Goal: Check status: Check status

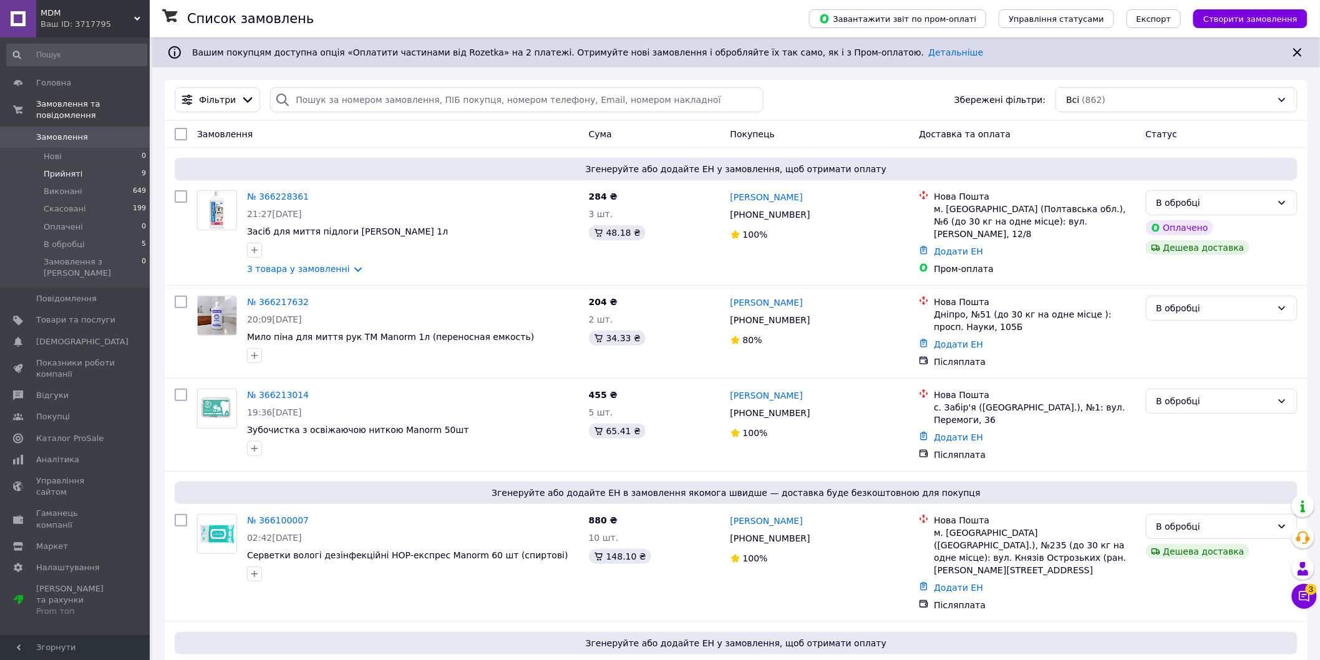
click at [80, 165] on li "Прийняті 9" at bounding box center [76, 173] width 153 height 17
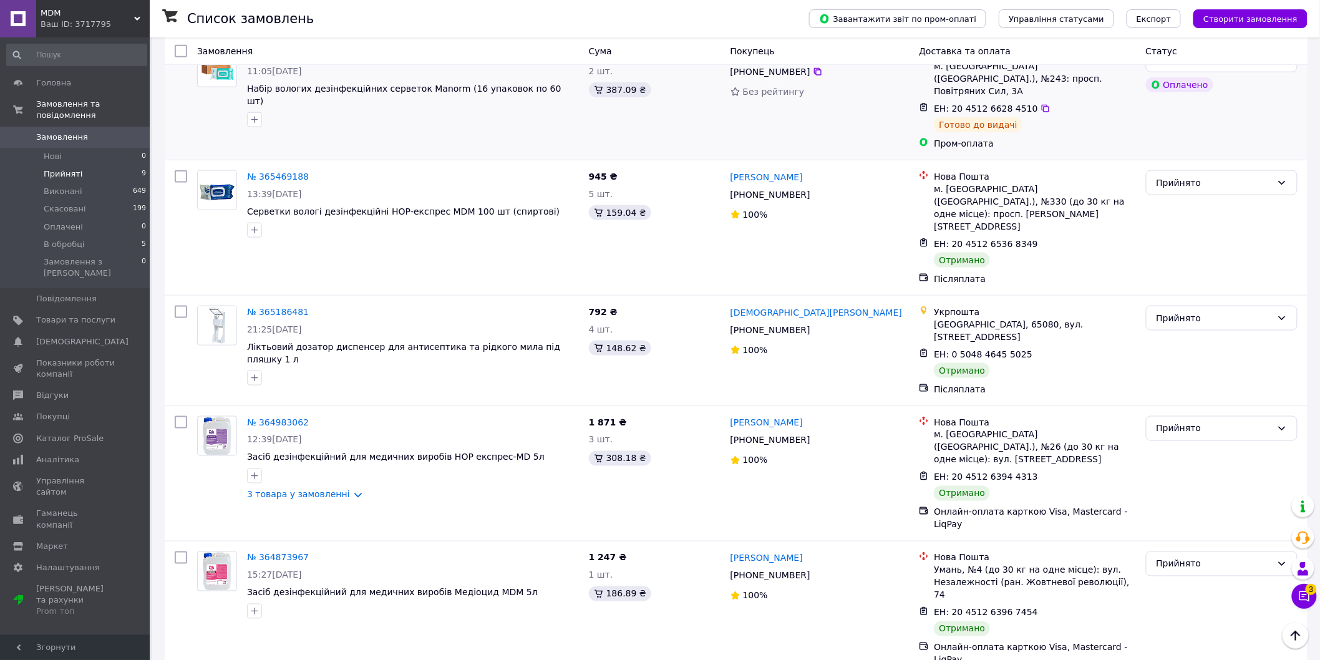
scroll to position [568, 0]
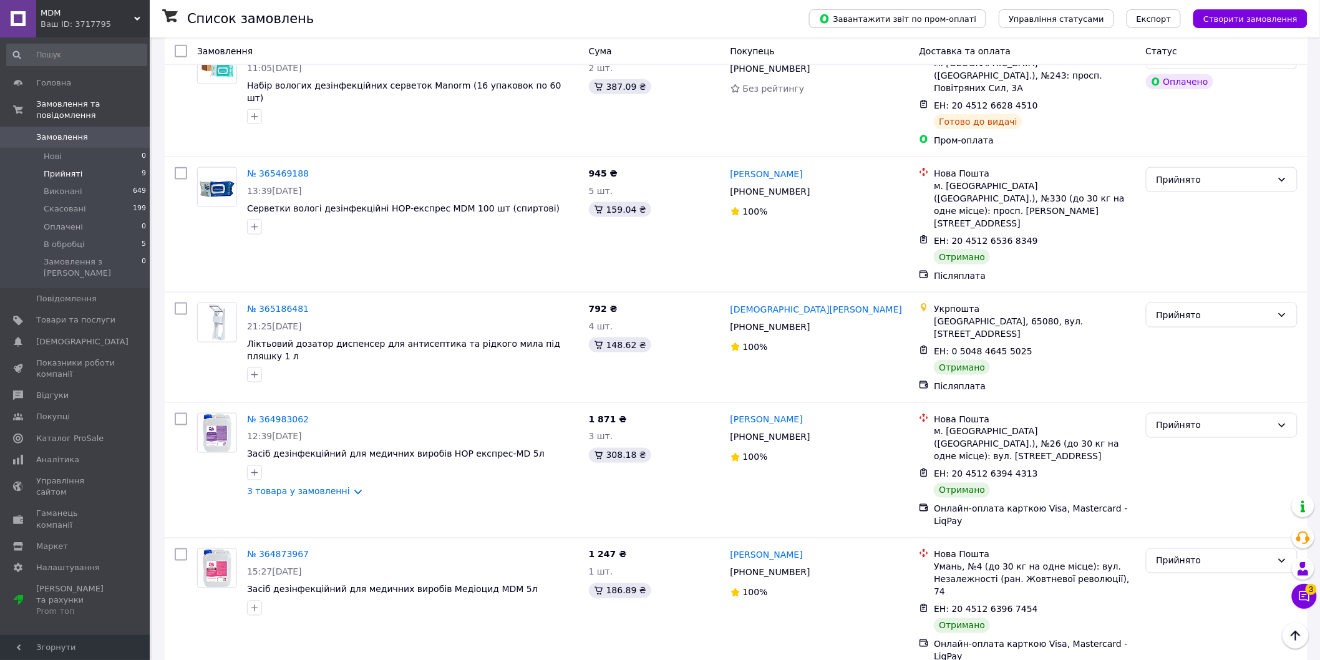
click at [1159, 462] on li "Виконано" at bounding box center [1222, 466] width 151 height 22
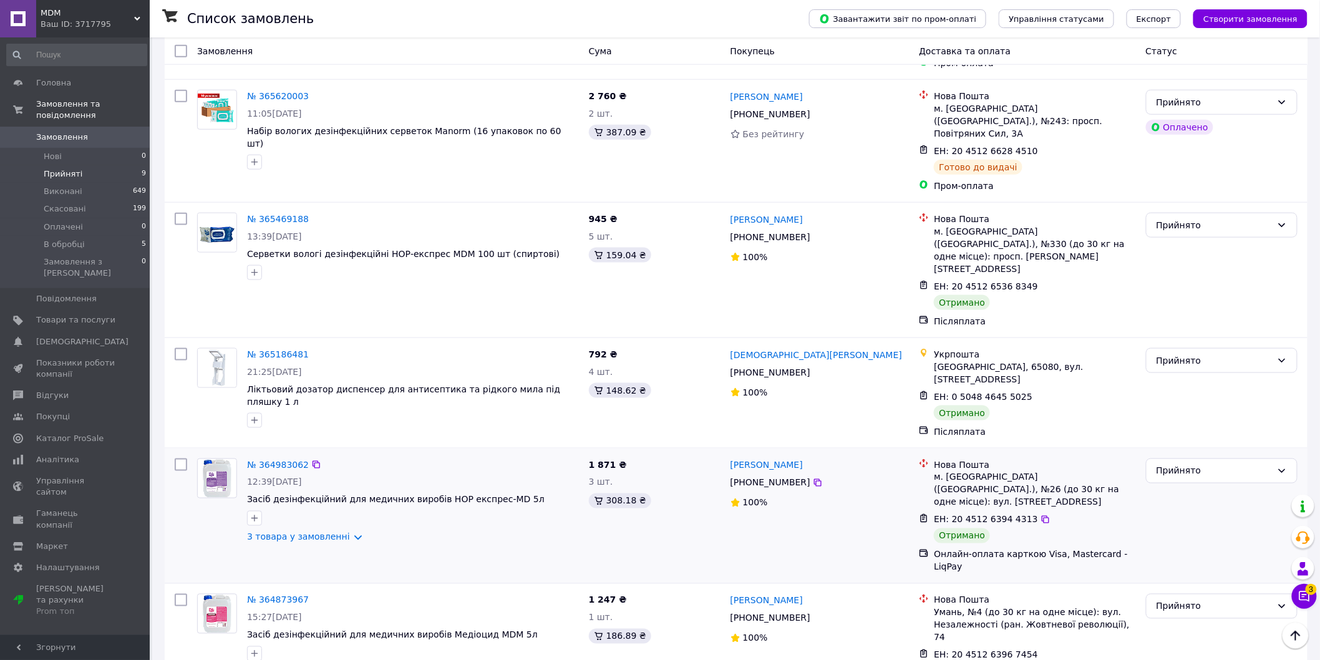
scroll to position [498, 0]
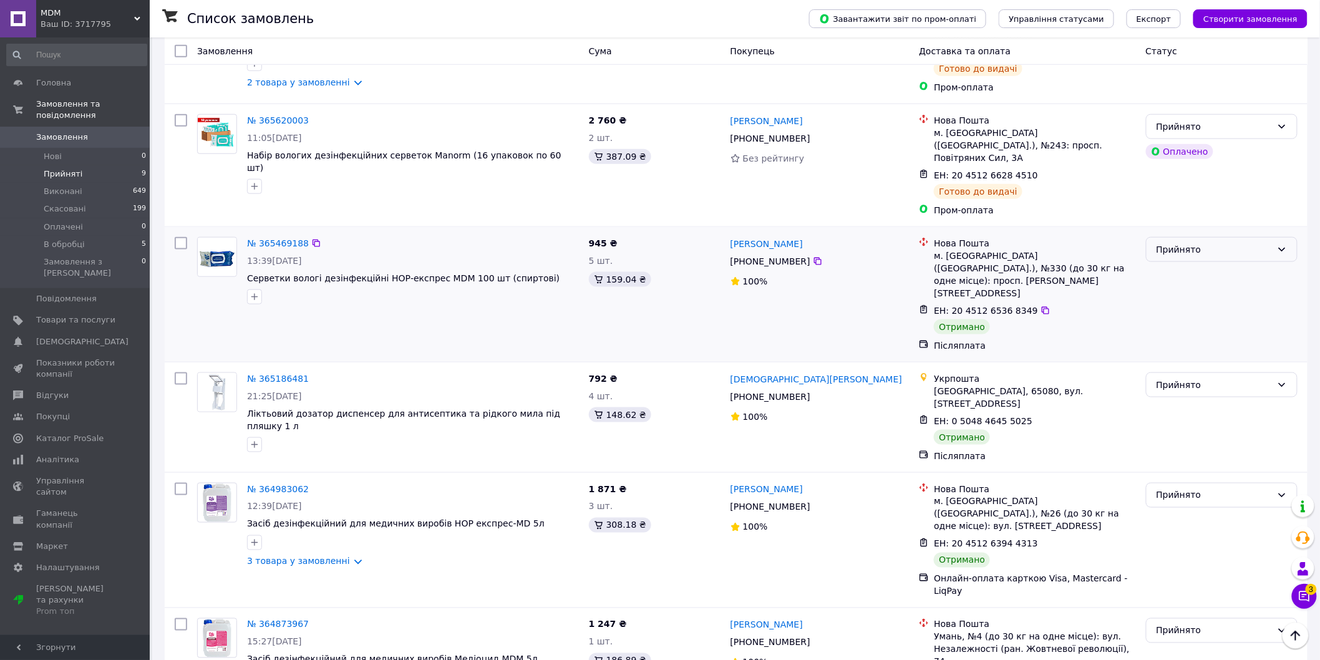
click at [1195, 243] on div "Прийнято" at bounding box center [1214, 250] width 115 height 14
click at [1183, 225] on li "Виконано" at bounding box center [1222, 227] width 151 height 22
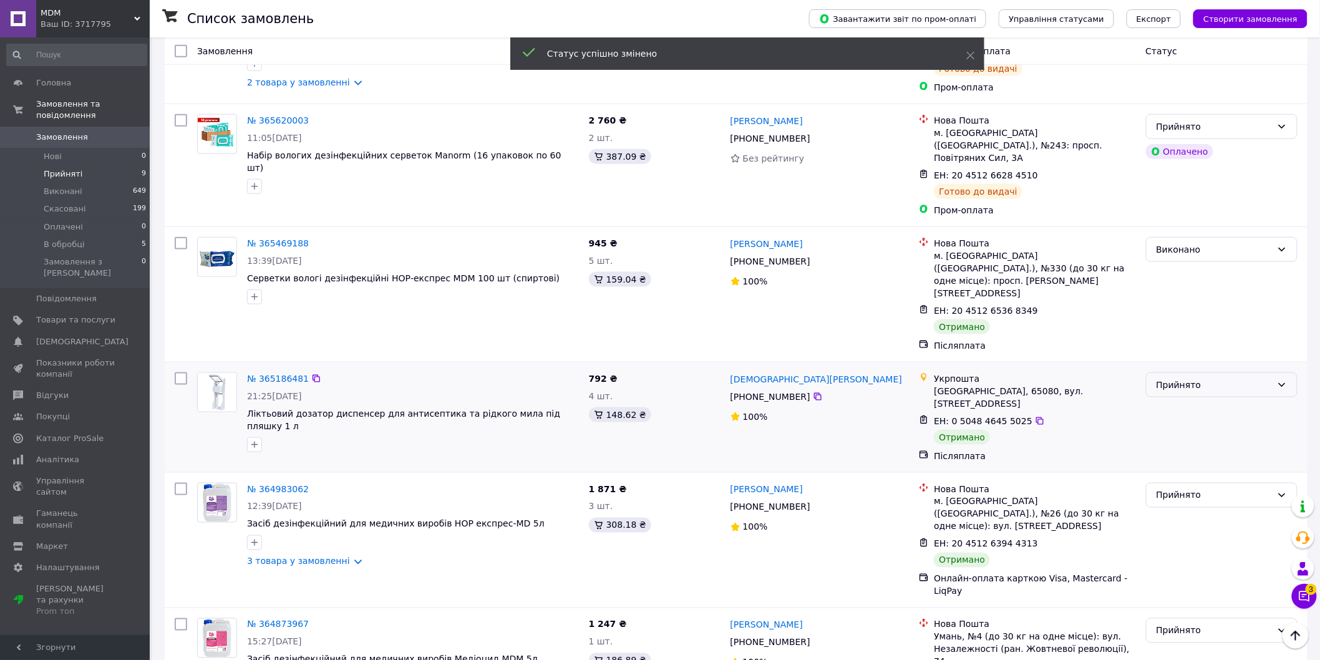
click at [1178, 373] on div "Прийнято" at bounding box center [1222, 385] width 152 height 25
click at [1170, 333] on li "Виконано" at bounding box center [1222, 337] width 151 height 22
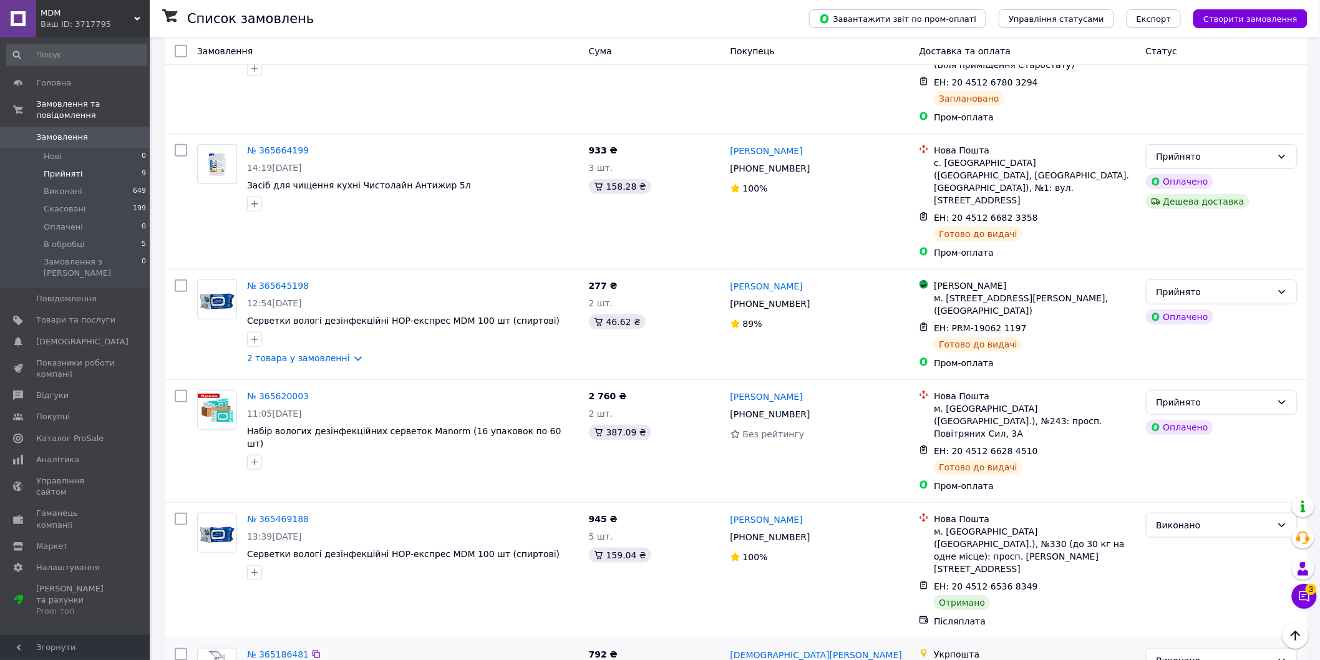
scroll to position [221, 0]
click at [75, 358] on span "Показники роботи компанії" at bounding box center [75, 369] width 79 height 22
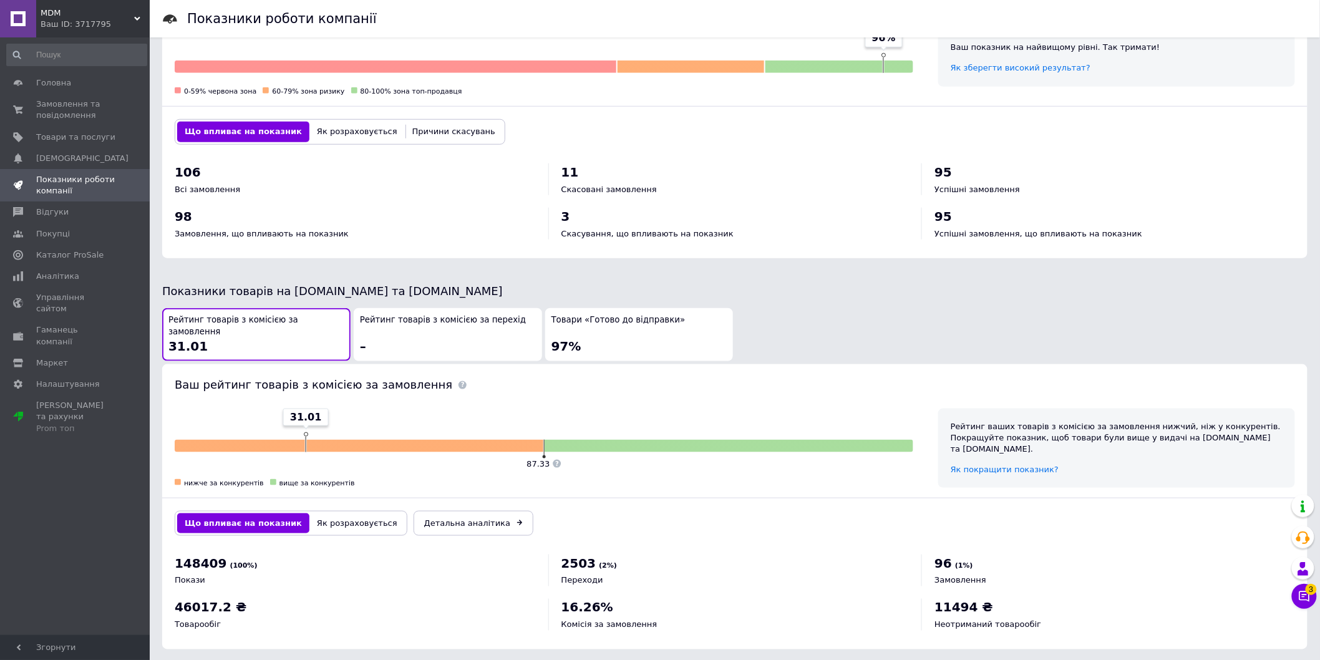
scroll to position [422, 0]
